Goal: Navigation & Orientation: Find specific page/section

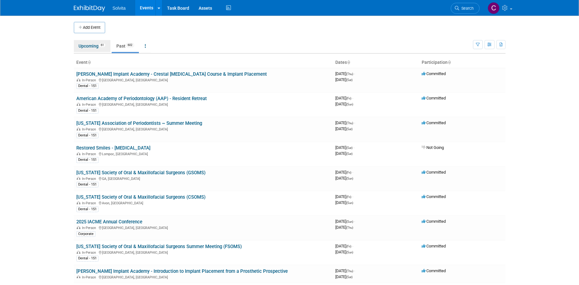
drag, startPoint x: 99, startPoint y: 45, endPoint x: 122, endPoint y: 56, distance: 24.9
click at [99, 45] on link "Upcoming 61" at bounding box center [92, 46] width 37 height 12
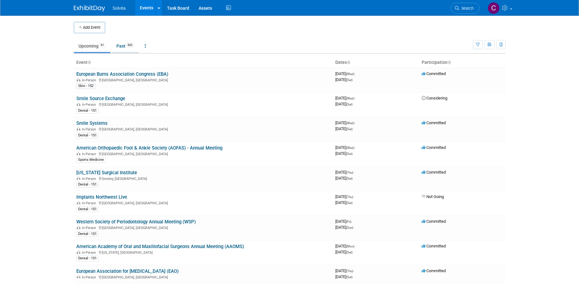
click at [122, 42] on link "Past 602" at bounding box center [125, 46] width 27 height 12
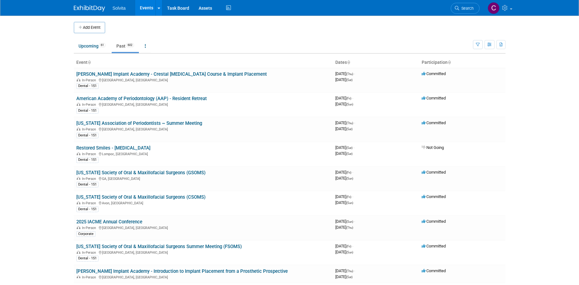
click at [143, 10] on link "Events" at bounding box center [146, 8] width 23 height 16
click at [96, 47] on link "Upcoming 61" at bounding box center [92, 46] width 37 height 12
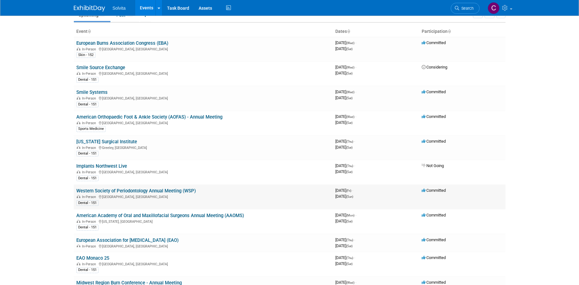
scroll to position [31, 0]
